Goal: Obtain resource: Obtain resource

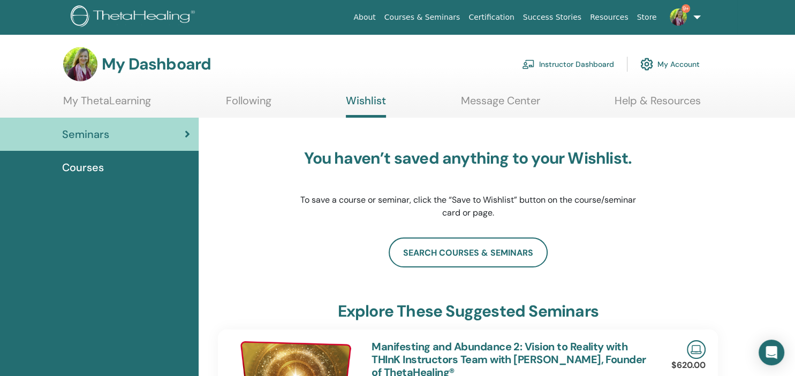
click at [565, 62] on link "Instructor Dashboard" at bounding box center [568, 64] width 92 height 24
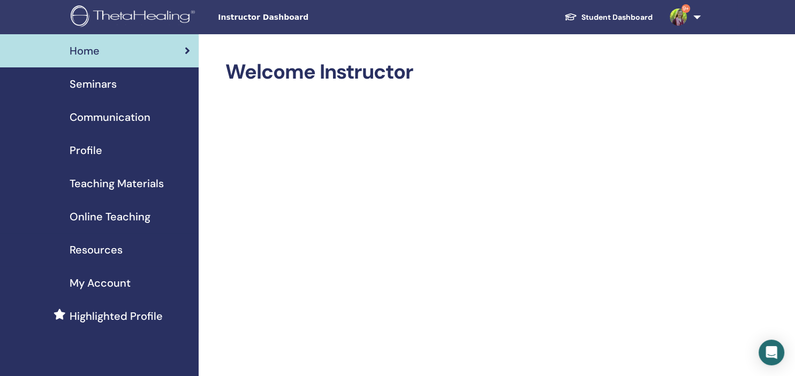
click at [98, 82] on span "Seminars" at bounding box center [93, 84] width 47 height 16
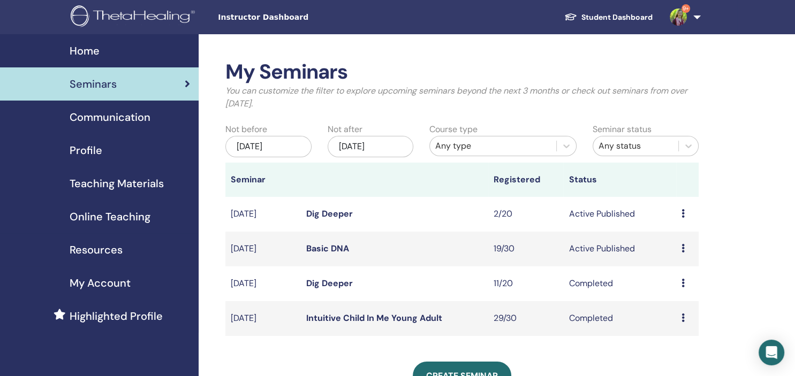
click at [311, 251] on link "Basic DNA" at bounding box center [327, 248] width 43 height 11
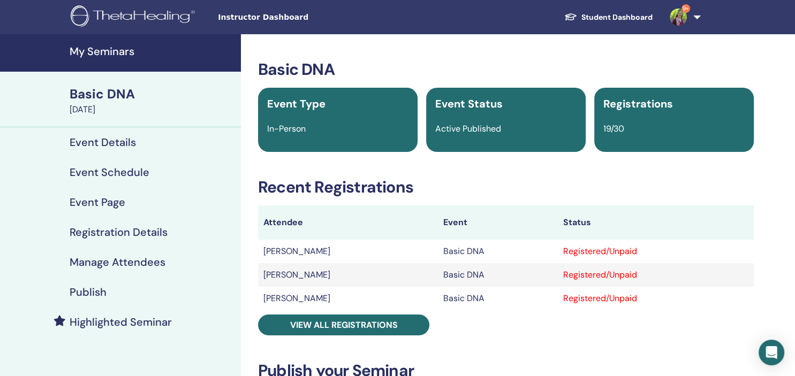
scroll to position [56, 0]
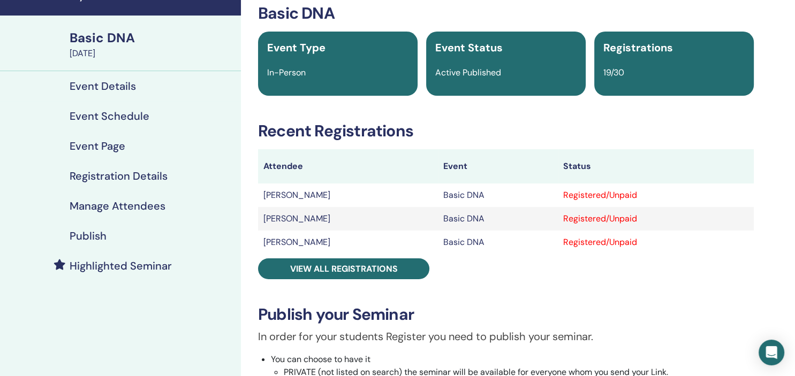
click at [118, 207] on h4 "Manage Attendees" at bounding box center [118, 206] width 96 height 13
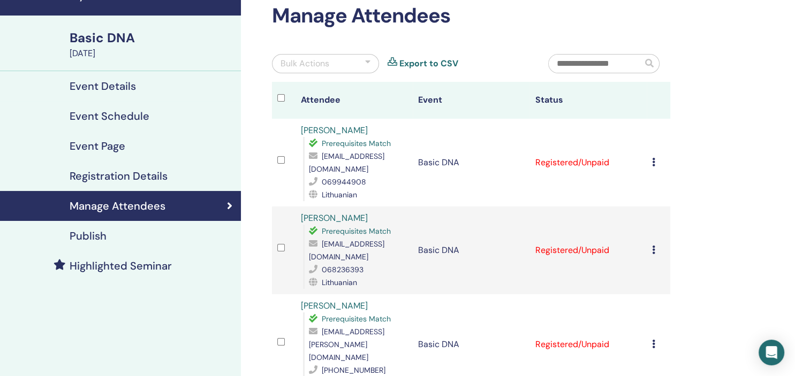
click at [655, 158] on td "Cancel Registration Do not auto-certify Mark as Paid Mark as Unpaid Mark as Abs…" at bounding box center [659, 163] width 24 height 88
click at [655, 158] on icon at bounding box center [653, 162] width 3 height 9
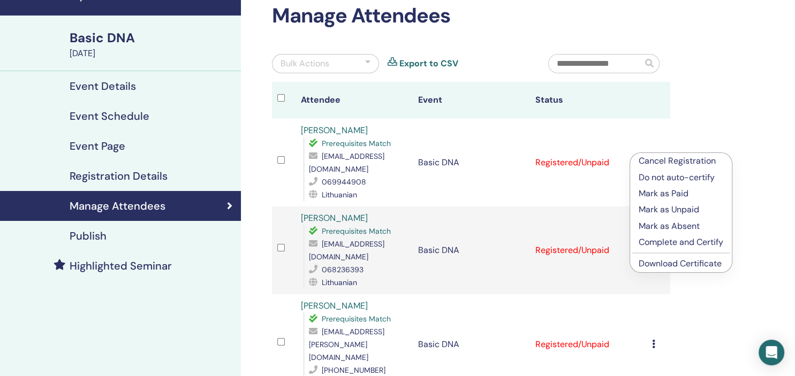
click at [669, 266] on link "Download Certificate" at bounding box center [680, 263] width 83 height 11
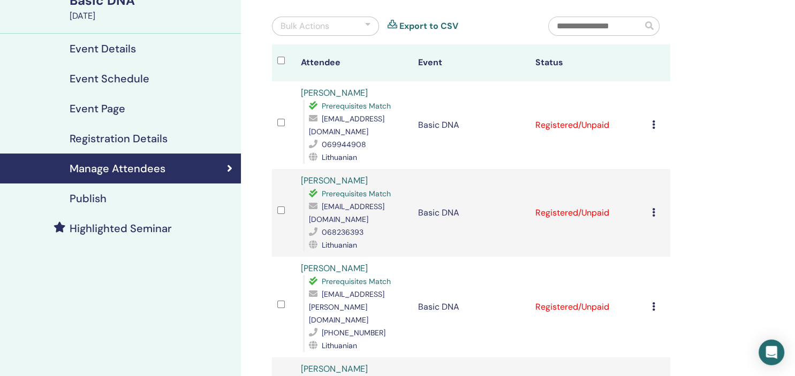
scroll to position [113, 0]
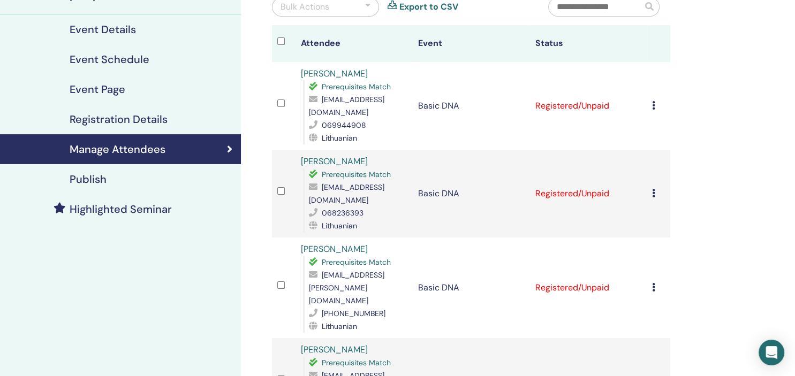
click at [655, 189] on icon at bounding box center [653, 193] width 3 height 9
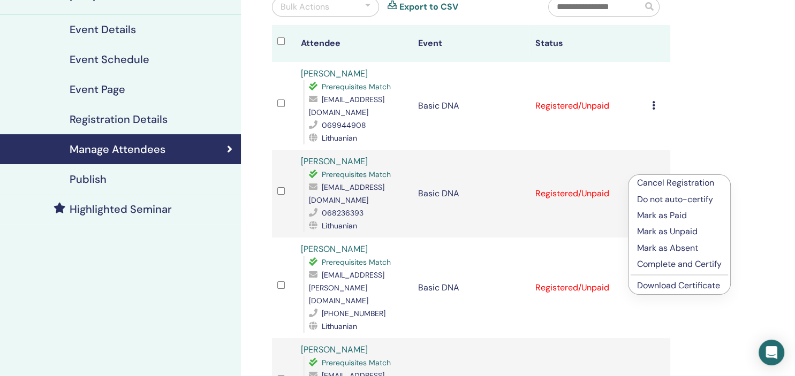
click at [671, 288] on link "Download Certificate" at bounding box center [678, 285] width 83 height 11
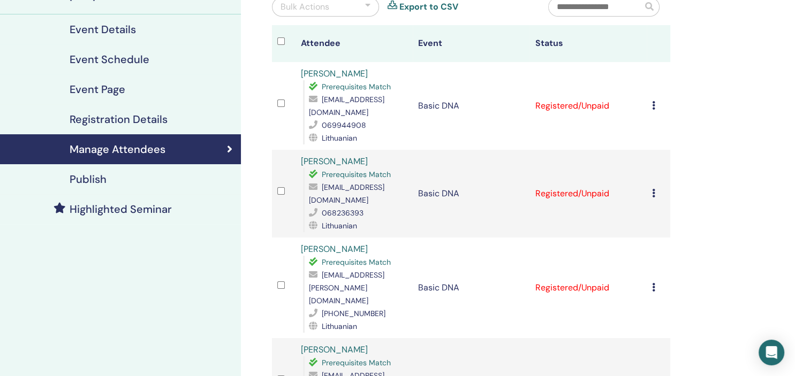
click at [655, 283] on icon at bounding box center [653, 287] width 3 height 9
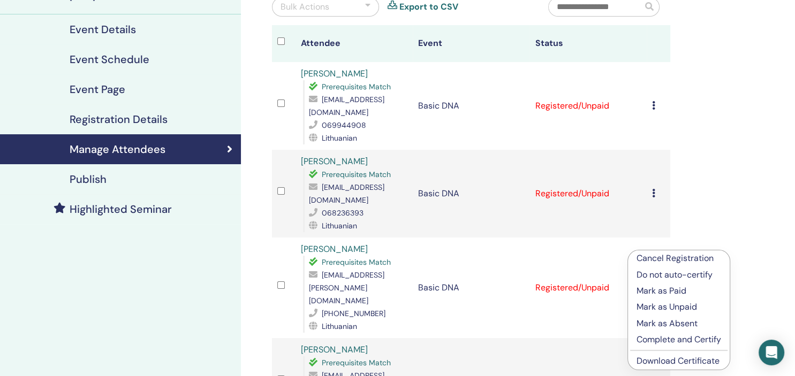
click at [677, 361] on link "Download Certificate" at bounding box center [678, 360] width 83 height 11
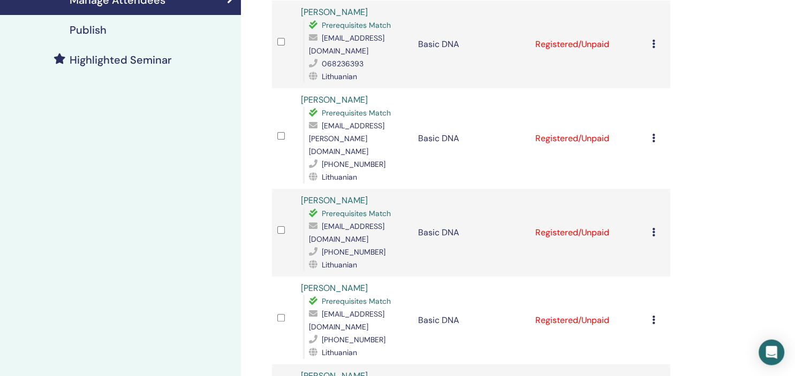
scroll to position [283, 0]
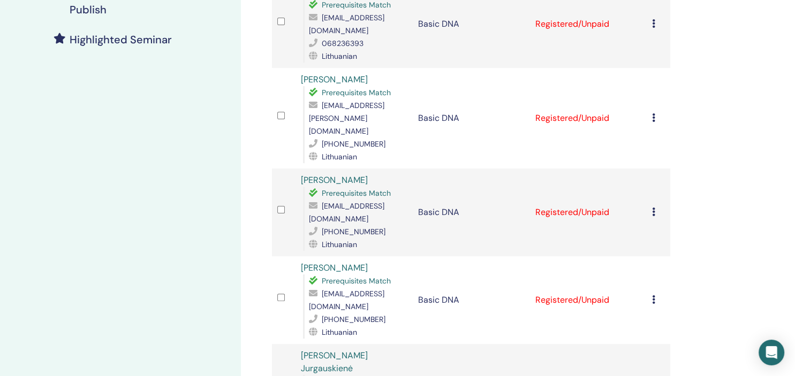
click at [655, 114] on icon at bounding box center [653, 118] width 3 height 9
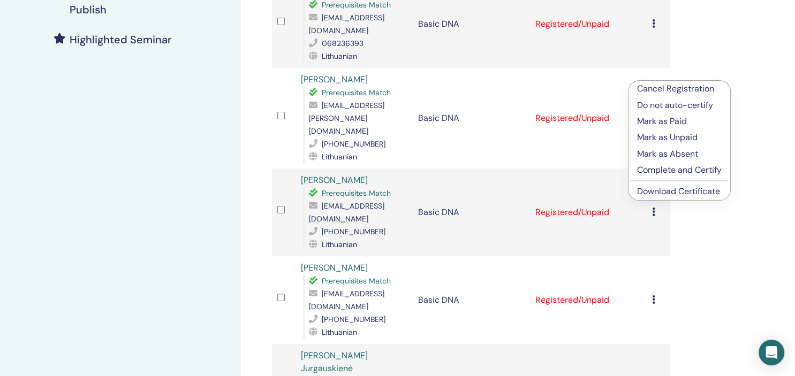
click at [662, 194] on link "Download Certificate" at bounding box center [678, 191] width 83 height 11
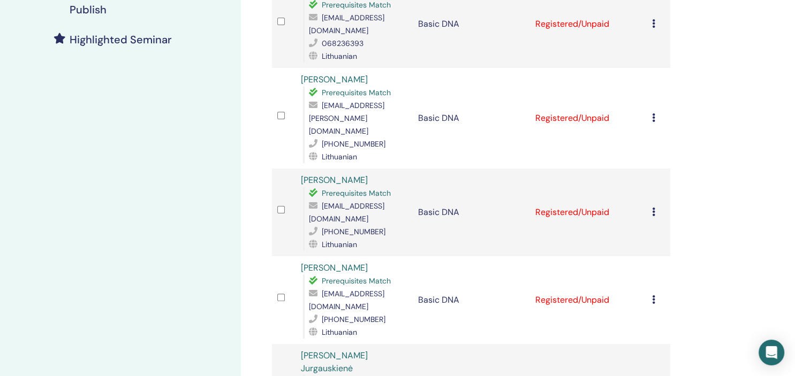
click at [655, 208] on icon at bounding box center [653, 212] width 3 height 9
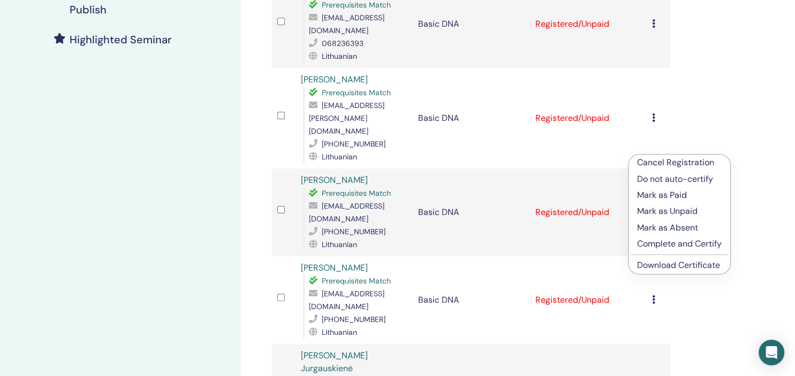
click at [682, 265] on link "Download Certificate" at bounding box center [678, 265] width 83 height 11
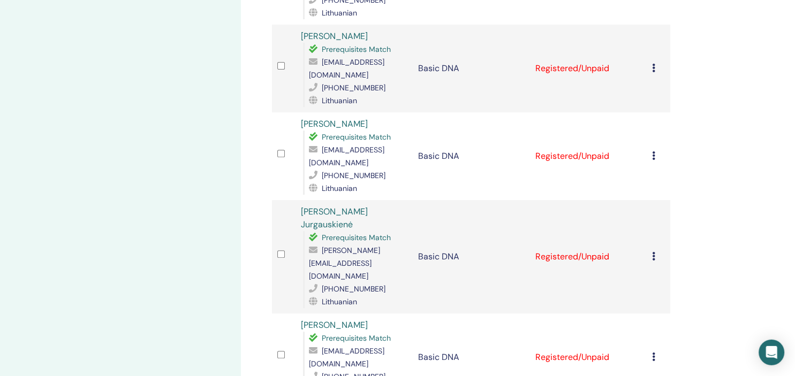
scroll to position [452, 0]
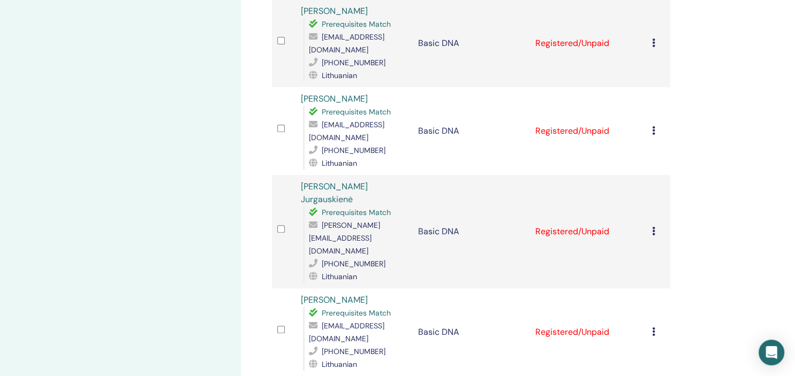
click at [655, 126] on icon at bounding box center [653, 130] width 3 height 9
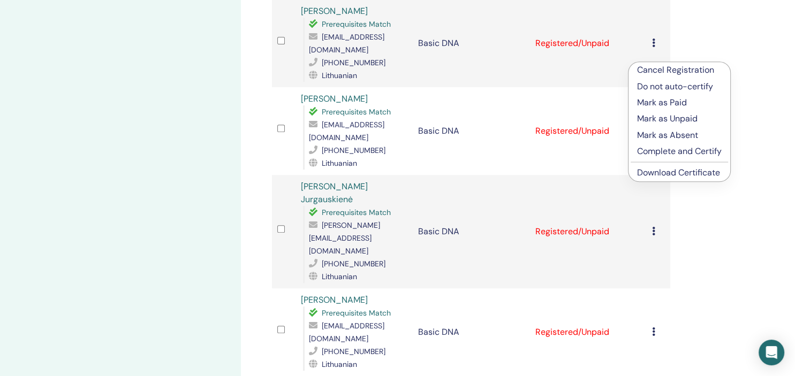
click at [671, 175] on link "Download Certificate" at bounding box center [678, 172] width 83 height 11
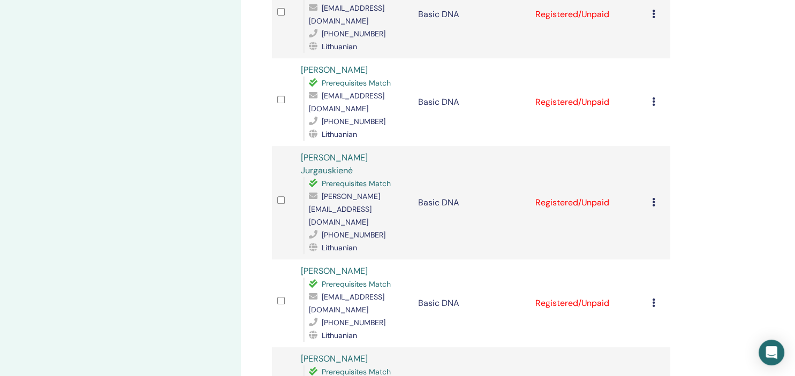
scroll to position [509, 0]
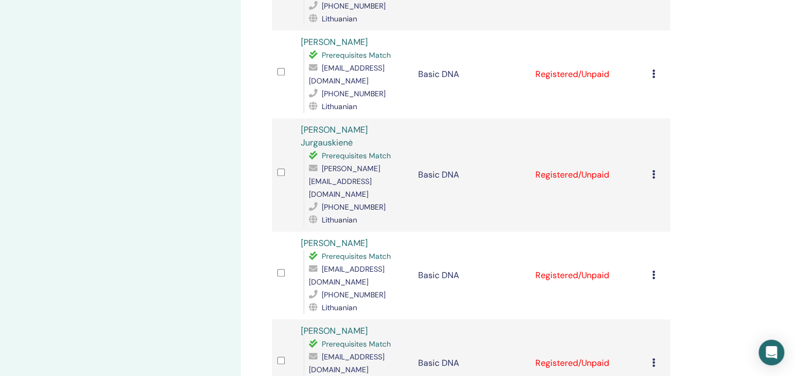
click at [655, 170] on icon at bounding box center [653, 174] width 3 height 9
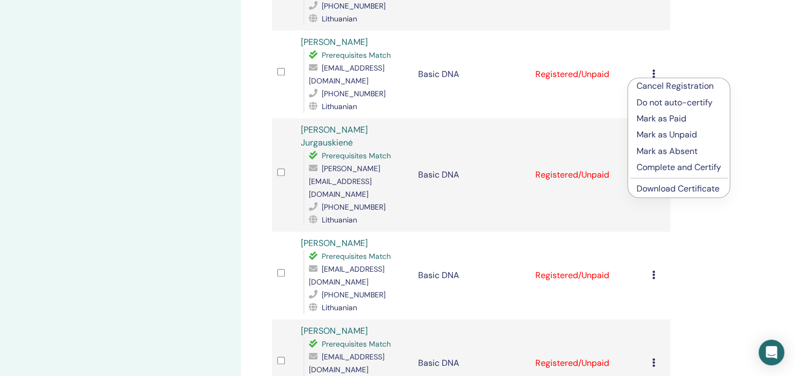
click at [667, 186] on link "Download Certificate" at bounding box center [678, 188] width 83 height 11
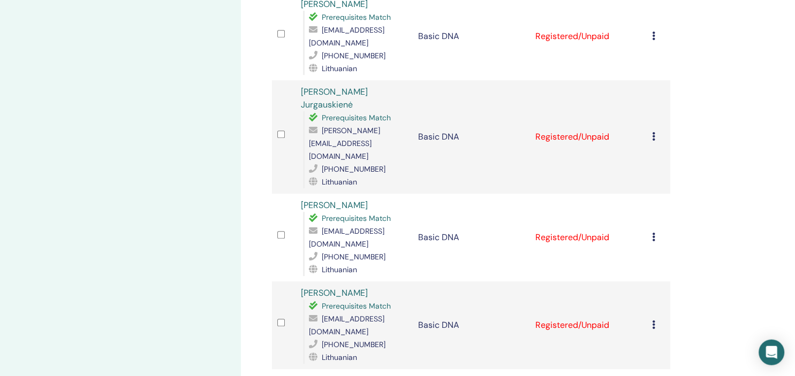
scroll to position [565, 0]
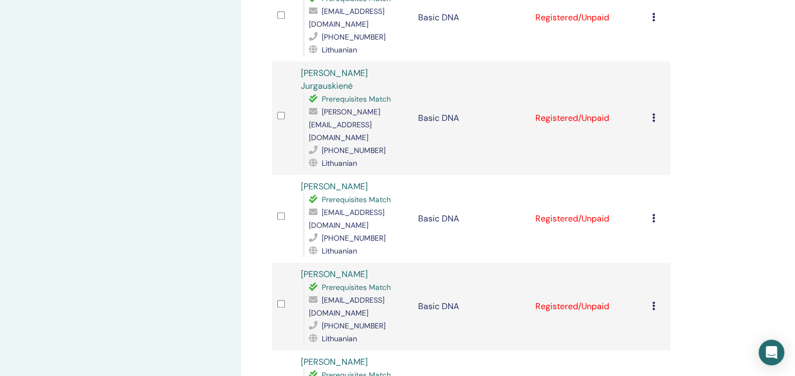
click at [655, 214] on icon at bounding box center [653, 218] width 3 height 9
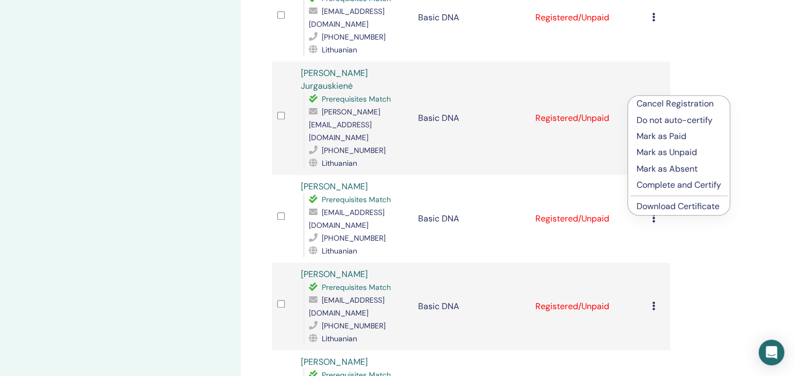
click at [686, 207] on link "Download Certificate" at bounding box center [678, 206] width 83 height 11
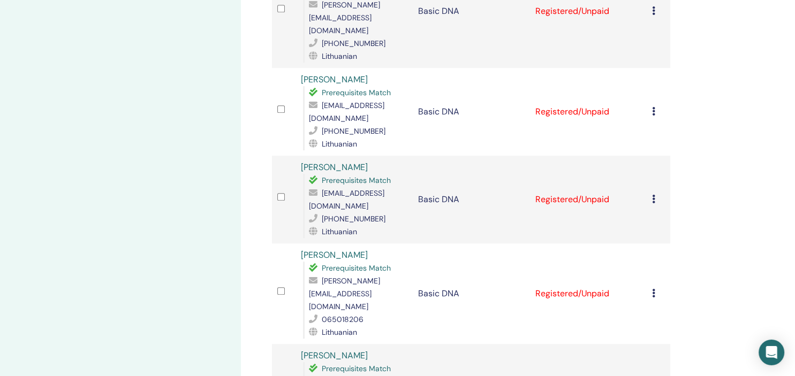
scroll to position [678, 0]
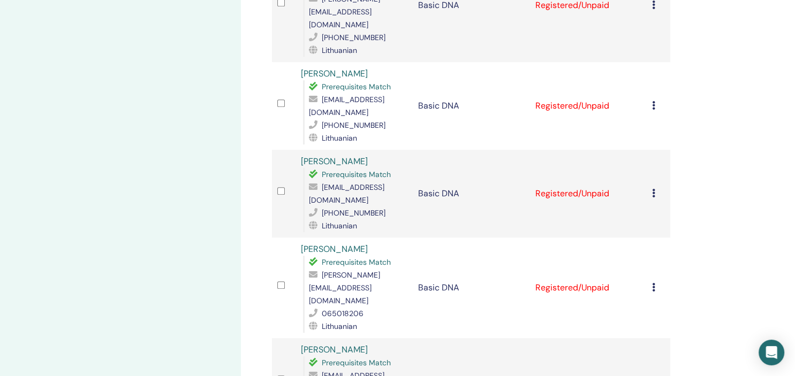
click at [655, 189] on icon at bounding box center [653, 193] width 3 height 9
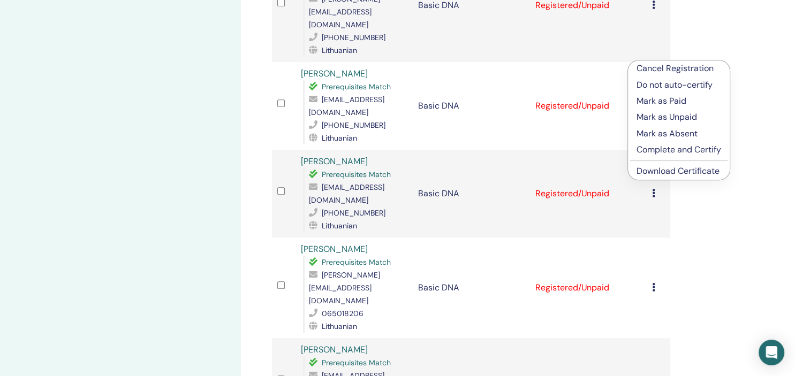
click at [661, 170] on link "Download Certificate" at bounding box center [678, 170] width 83 height 11
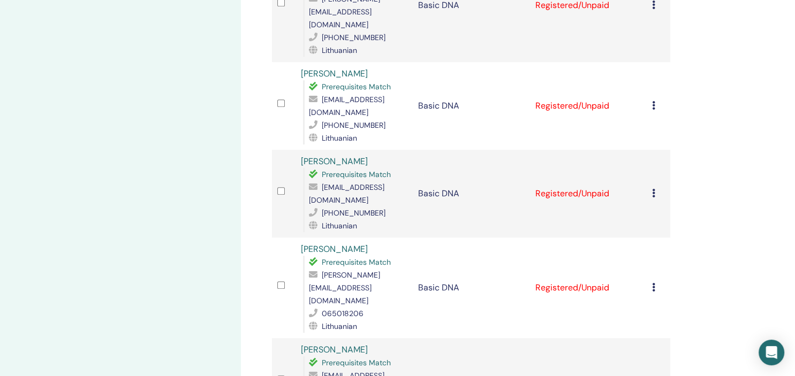
click at [655, 283] on icon at bounding box center [653, 287] width 3 height 9
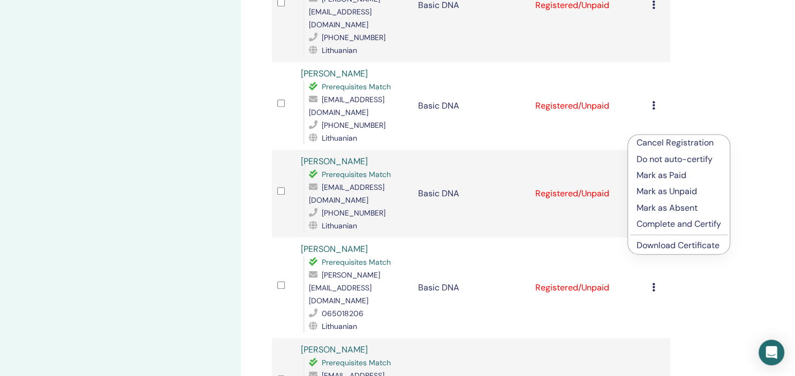
click at [659, 248] on link "Download Certificate" at bounding box center [678, 245] width 83 height 11
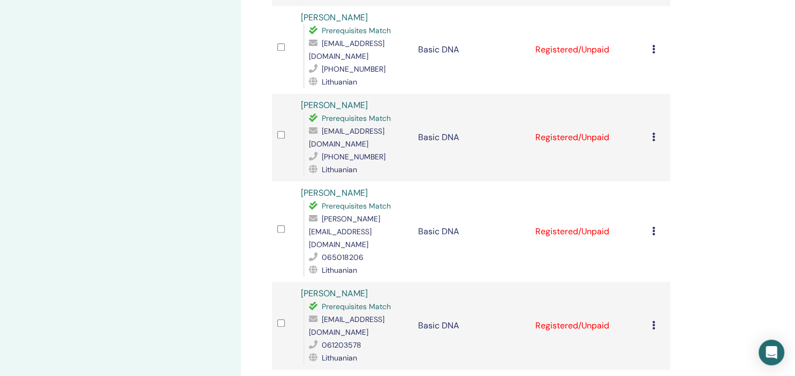
scroll to position [791, 0]
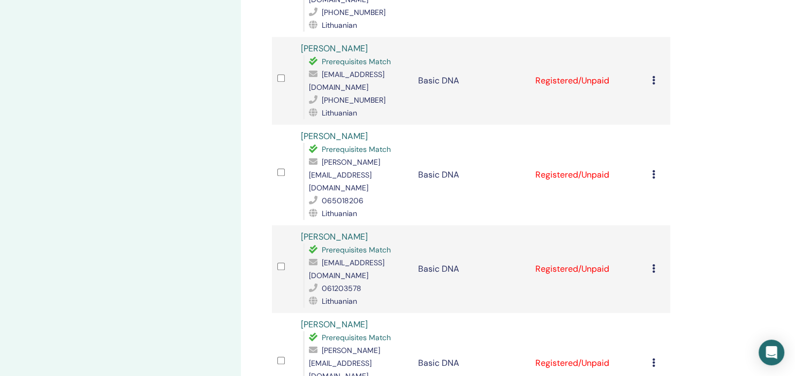
click at [655, 264] on icon at bounding box center [653, 268] width 3 height 9
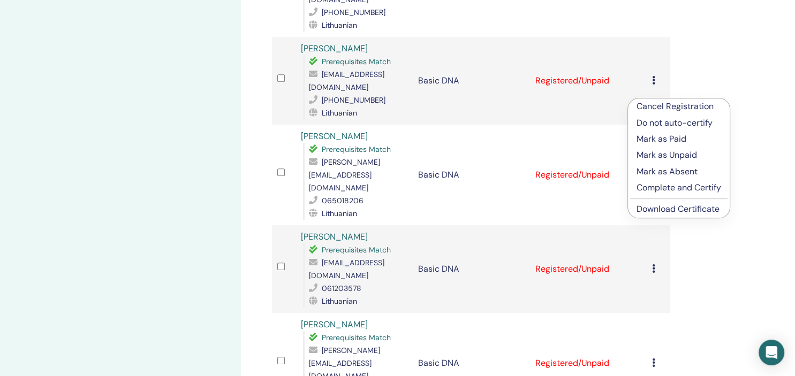
click at [675, 208] on link "Download Certificate" at bounding box center [678, 208] width 83 height 11
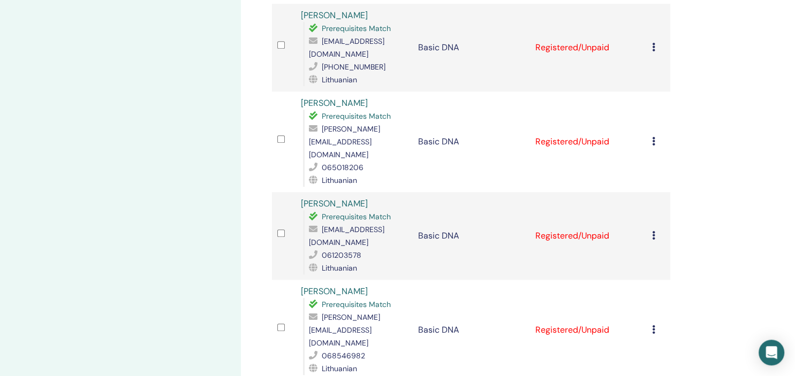
scroll to position [848, 0]
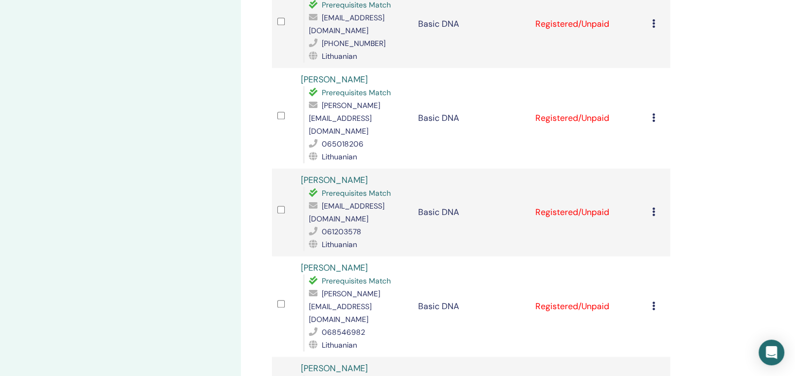
click at [655, 302] on icon at bounding box center [653, 306] width 3 height 9
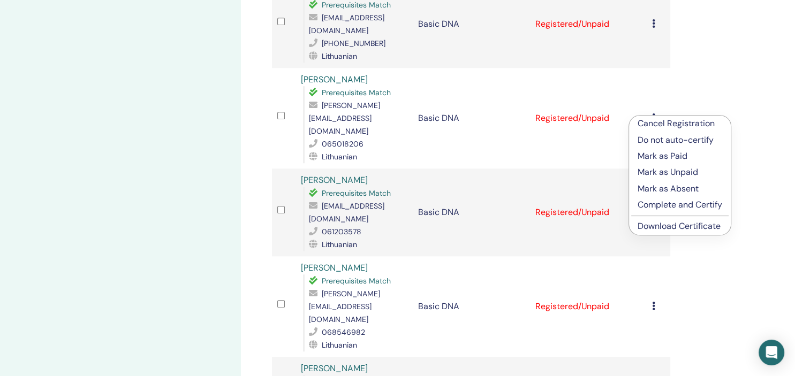
click at [663, 228] on link "Download Certificate" at bounding box center [679, 226] width 83 height 11
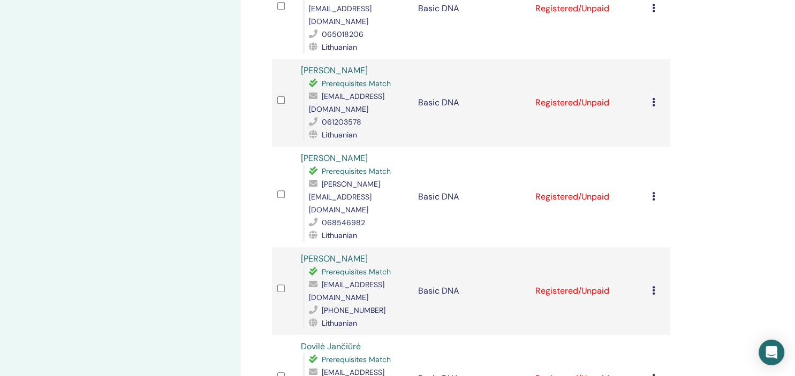
scroll to position [961, 0]
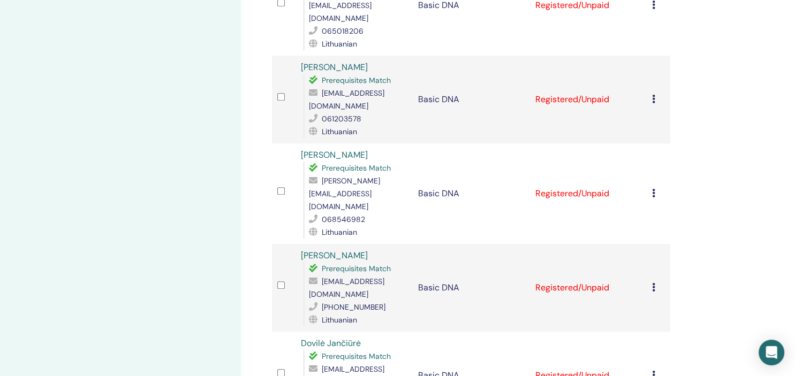
click at [655, 283] on icon at bounding box center [653, 287] width 3 height 9
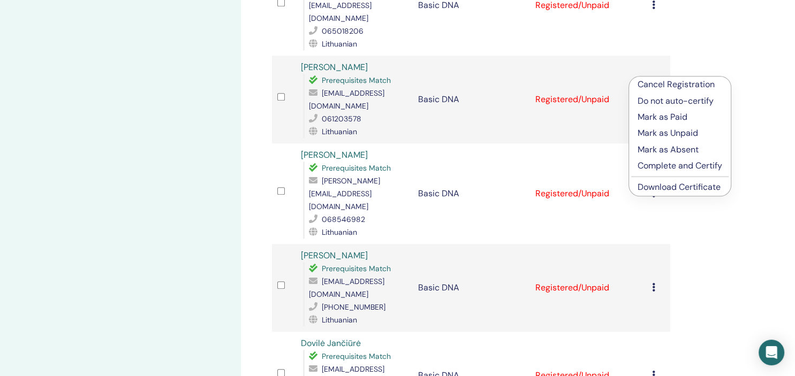
click at [663, 189] on link "Download Certificate" at bounding box center [679, 186] width 83 height 11
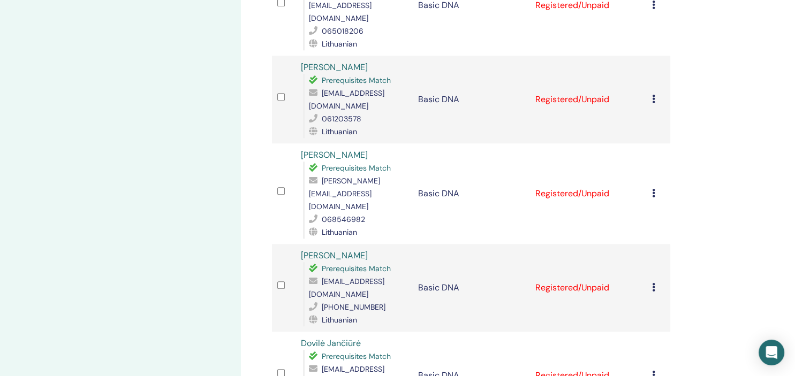
scroll to position [1017, 0]
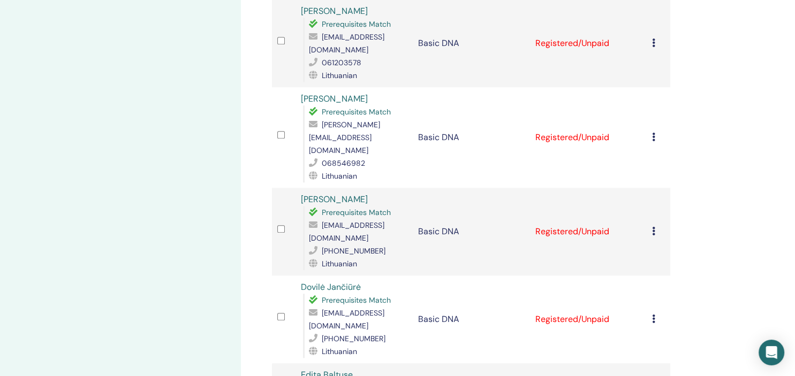
click at [655, 315] on icon at bounding box center [653, 319] width 3 height 9
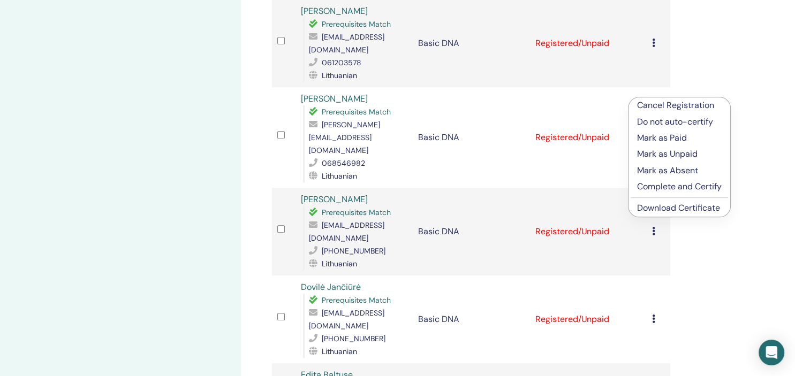
click at [652, 207] on link "Download Certificate" at bounding box center [678, 207] width 83 height 11
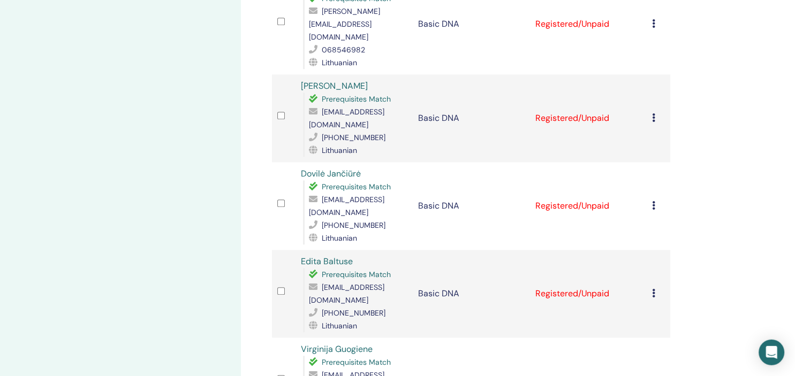
scroll to position [1131, 0]
click at [655, 289] on icon at bounding box center [653, 293] width 3 height 9
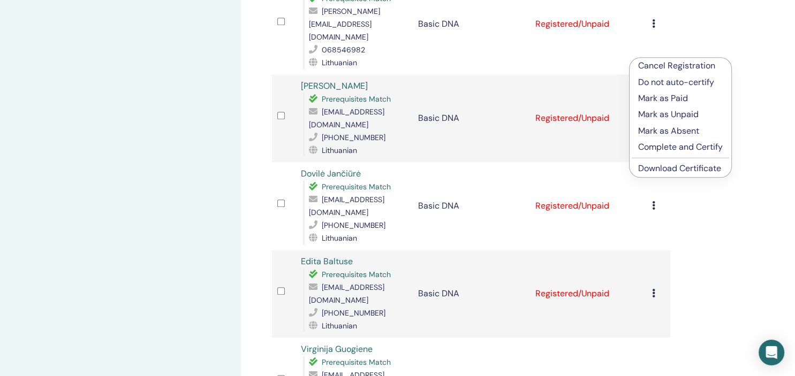
click at [649, 170] on link "Download Certificate" at bounding box center [679, 168] width 83 height 11
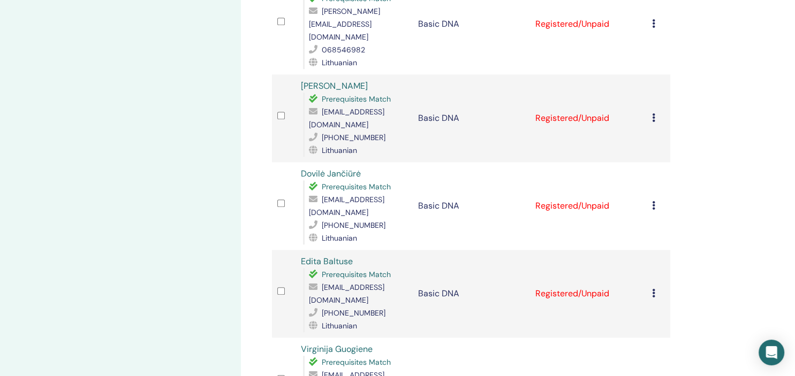
click at [655, 376] on icon at bounding box center [653, 381] width 3 height 9
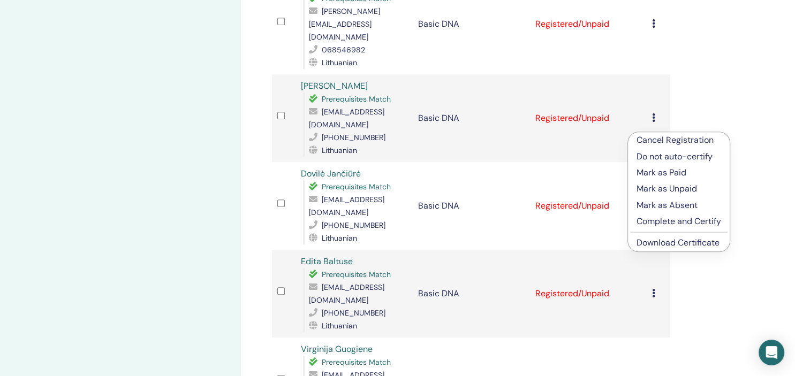
click at [657, 244] on link "Download Certificate" at bounding box center [678, 242] width 83 height 11
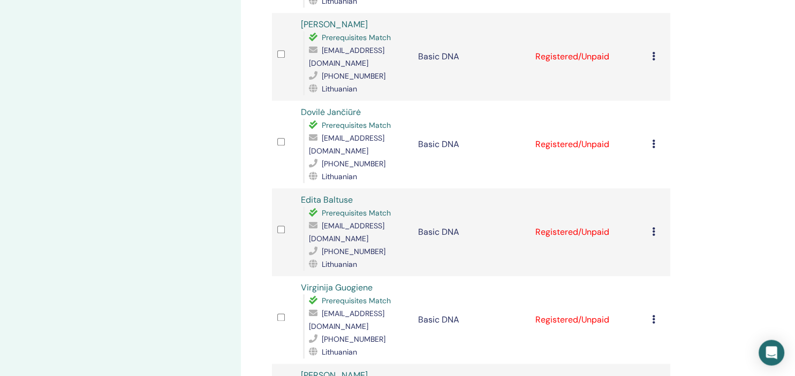
scroll to position [1244, 0]
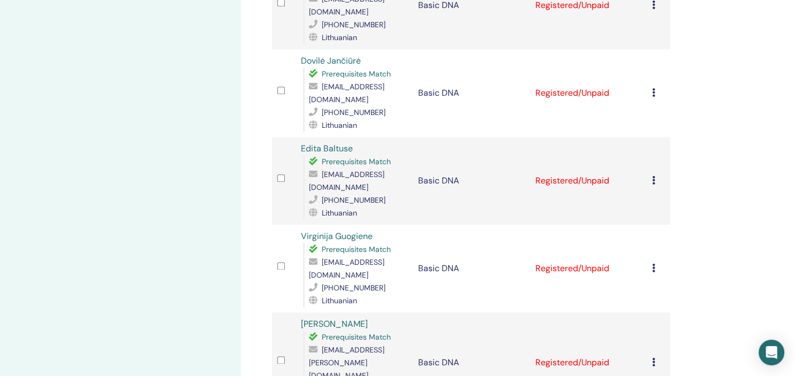
click at [655, 358] on icon at bounding box center [653, 362] width 3 height 9
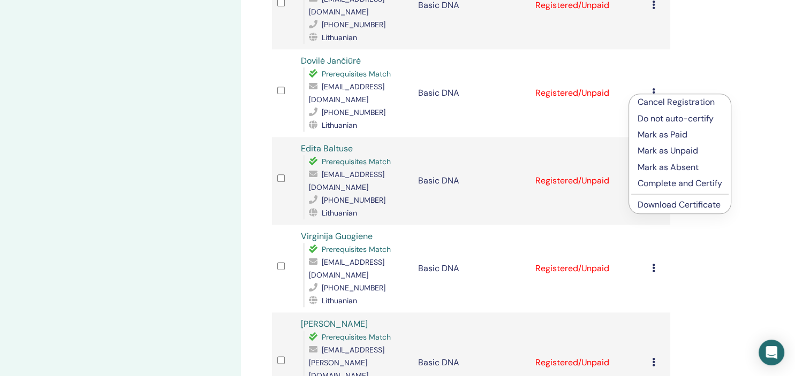
click at [670, 205] on link "Download Certificate" at bounding box center [679, 204] width 83 height 11
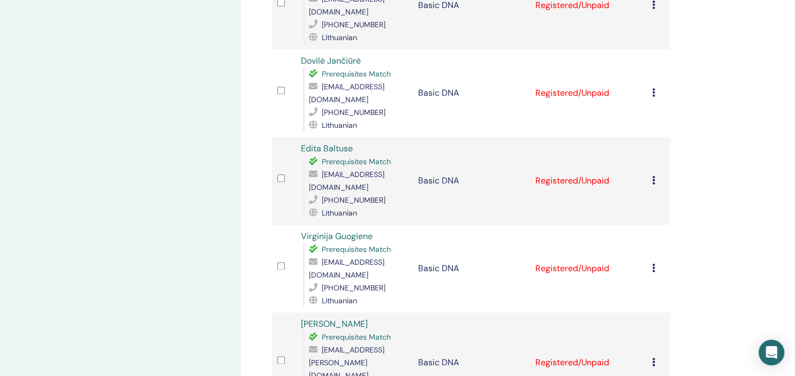
scroll to position [1300, 0]
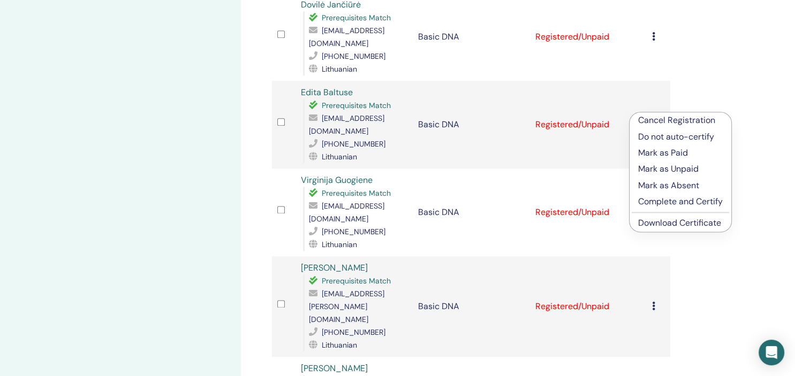
click at [663, 224] on link "Download Certificate" at bounding box center [679, 222] width 83 height 11
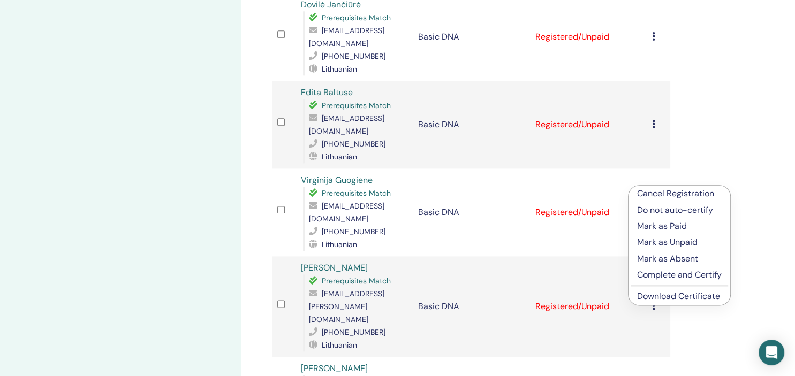
click at [667, 294] on link "Download Certificate" at bounding box center [678, 296] width 83 height 11
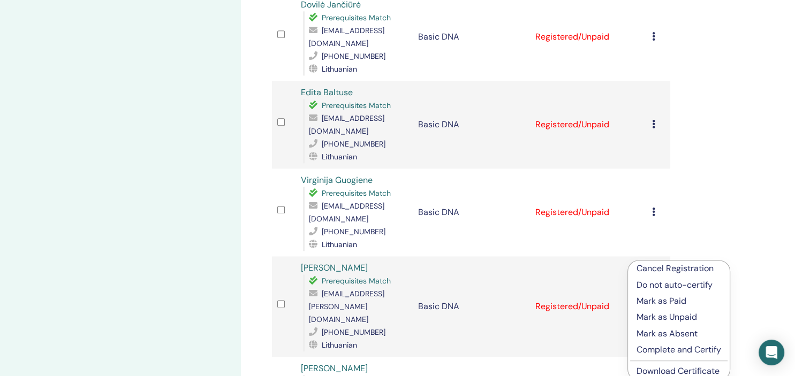
click at [665, 370] on link "Download Certificate" at bounding box center [678, 371] width 83 height 11
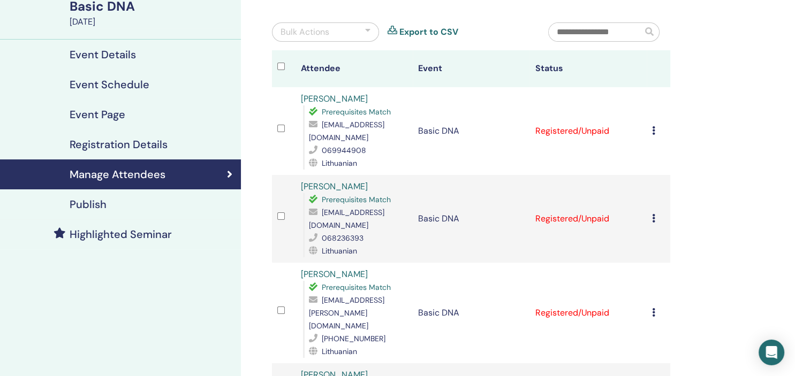
scroll to position [0, 0]
